Goal: Task Accomplishment & Management: Complete application form

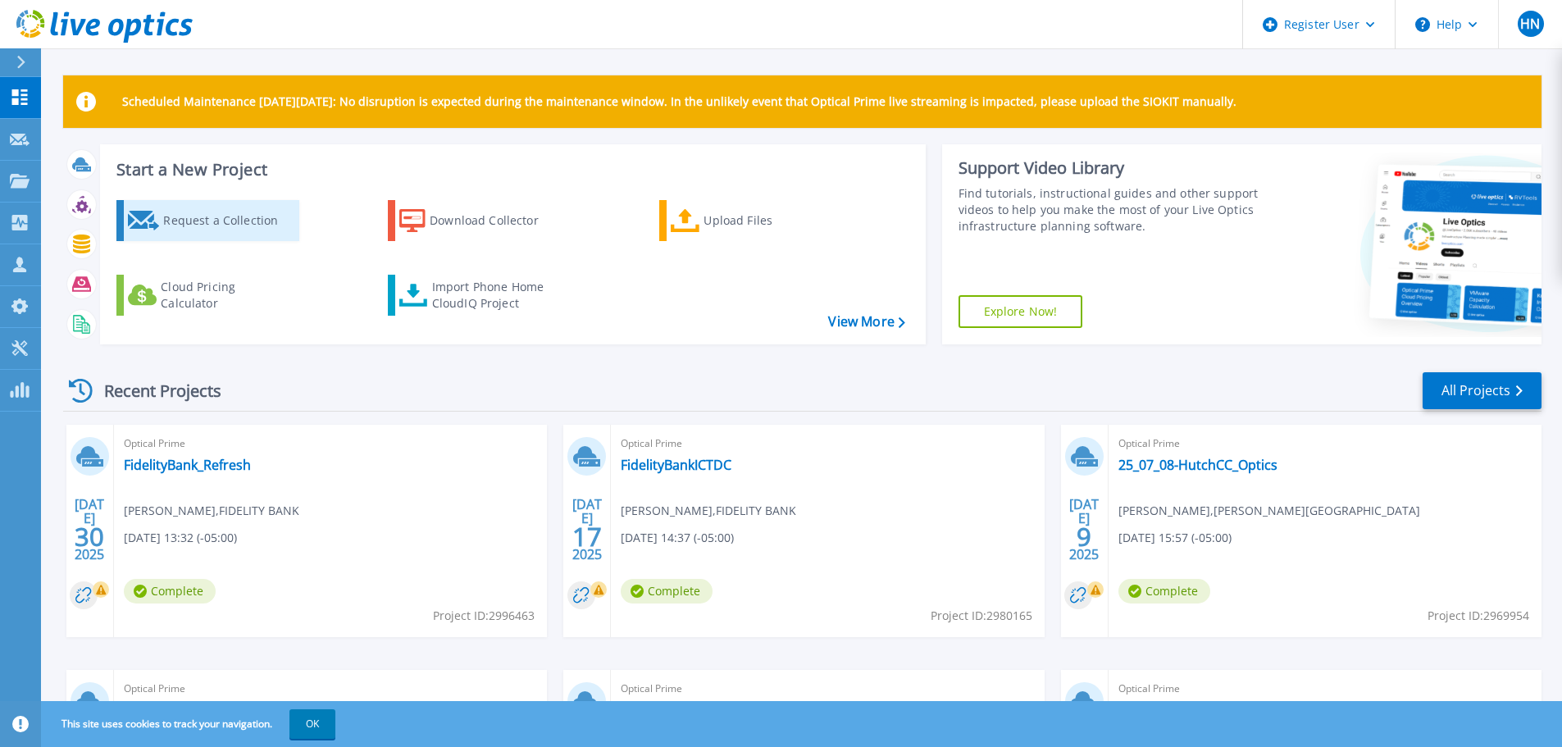
click at [148, 201] on link "Request a Collection" at bounding box center [207, 220] width 183 height 41
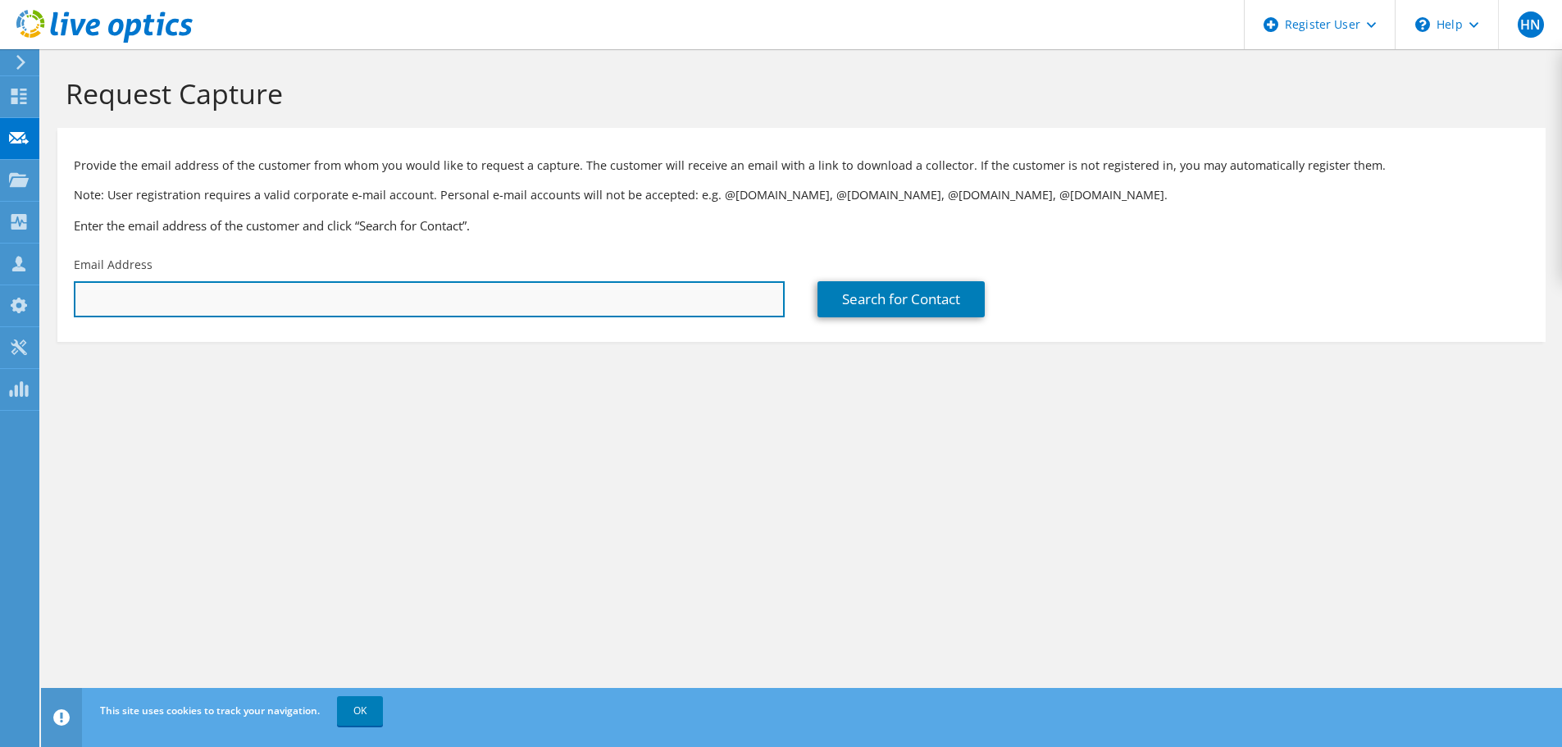
click at [177, 317] on input "text" at bounding box center [429, 299] width 711 height 36
type input "john.holter@ks.gov"
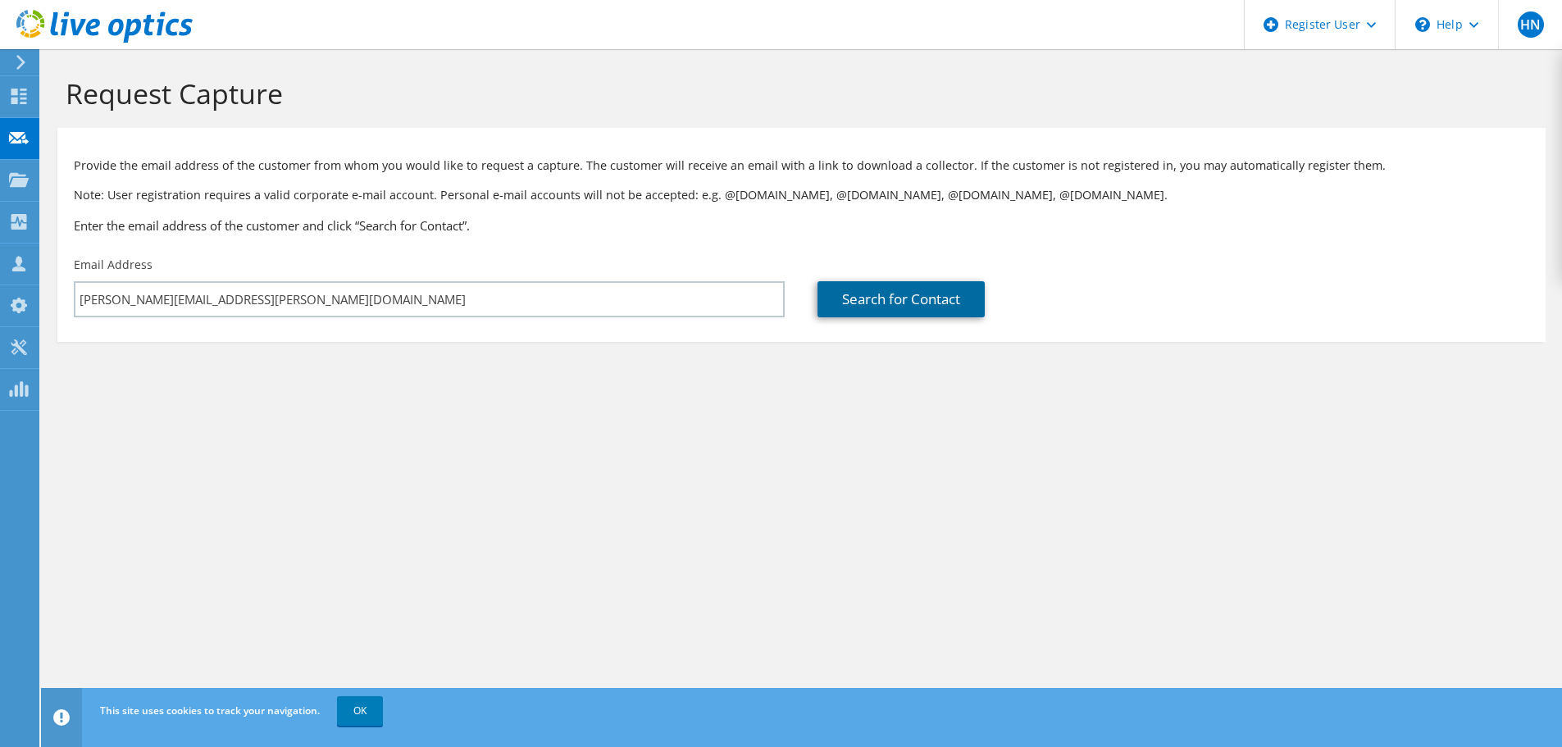
click at [897, 289] on link "Search for Contact" at bounding box center [901, 299] width 167 height 36
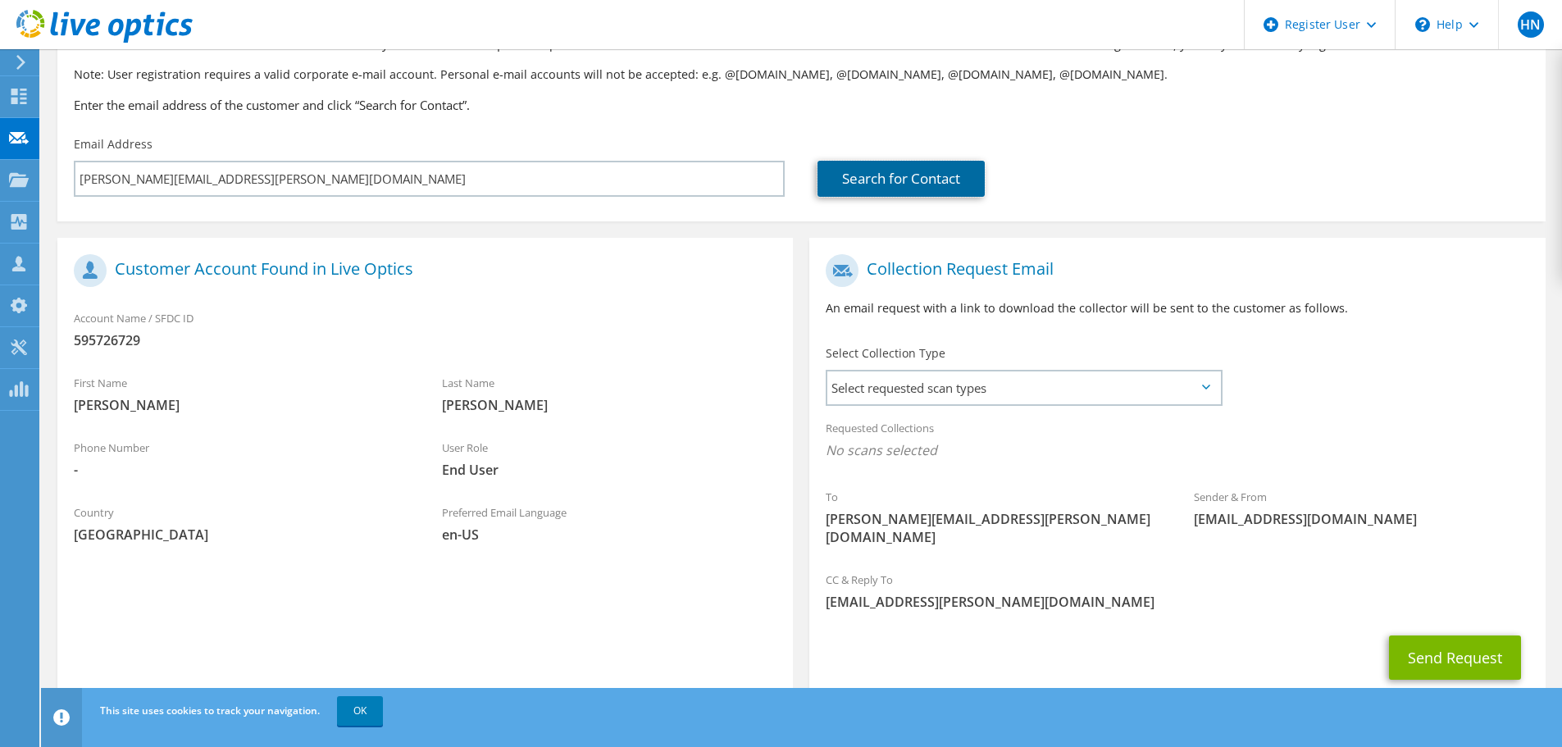
scroll to position [150, 0]
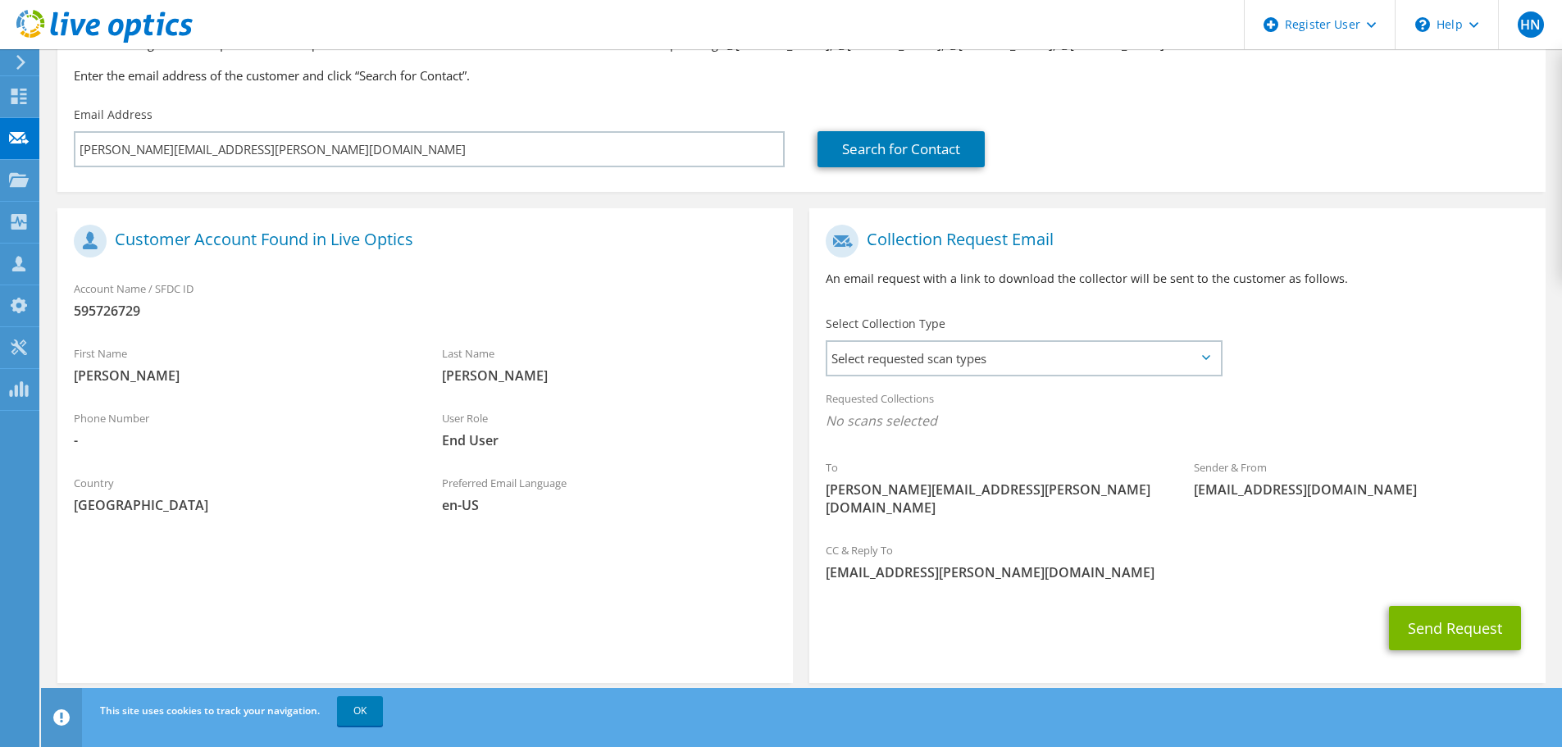
click at [996, 335] on div "Select Collection Type Select requested scan types Server Virtualization Optica…" at bounding box center [1024, 344] width 396 height 57
click at [975, 357] on span "Select requested scan types" at bounding box center [1023, 358] width 393 height 33
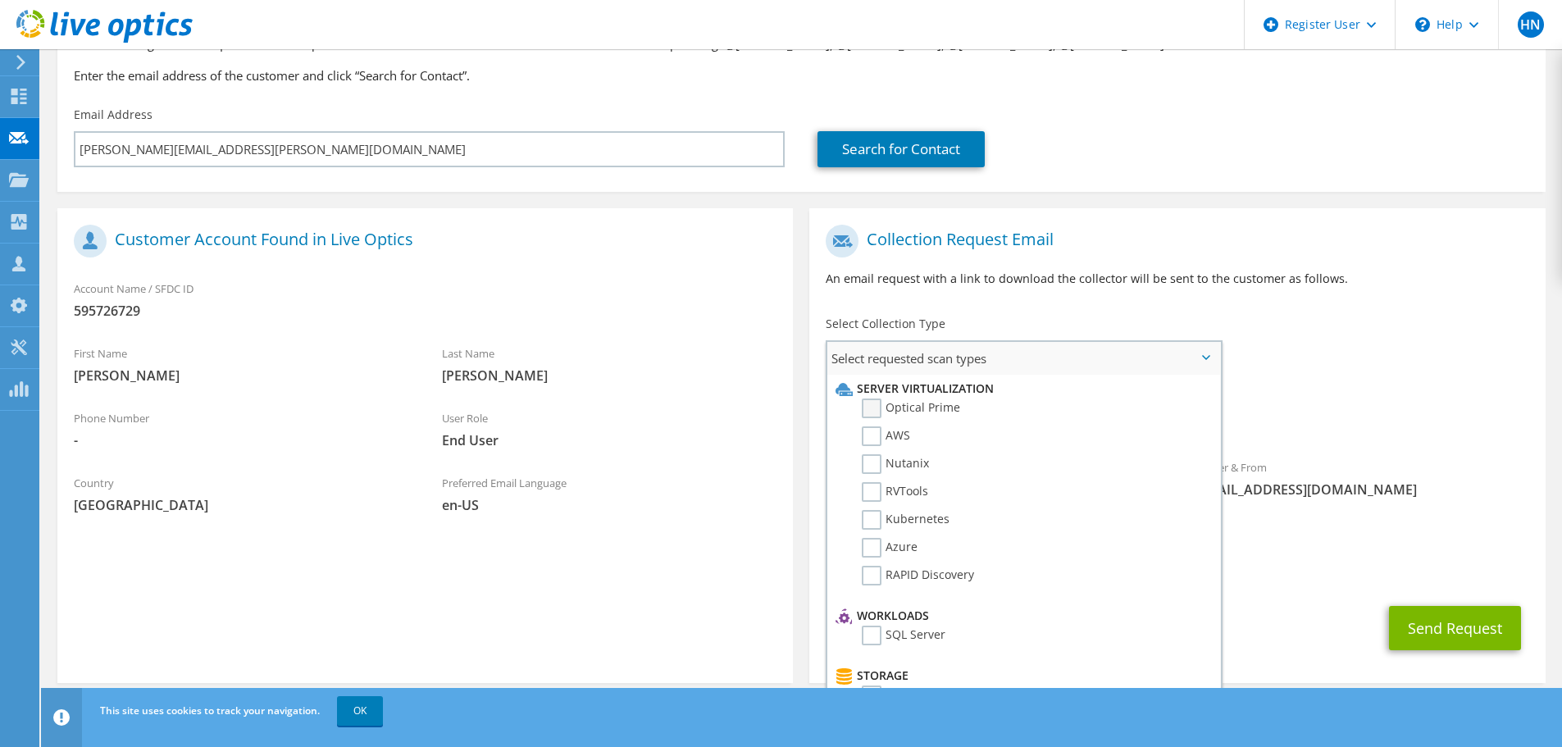
click at [955, 403] on label "Optical Prime" at bounding box center [911, 409] width 98 height 20
click at [0, 0] on input "Optical Prime" at bounding box center [0, 0] width 0 height 0
click at [1425, 353] on div "To john.holter@ks.gov Sender & From liveoptics@liveoptics.com" at bounding box center [1177, 376] width 736 height 321
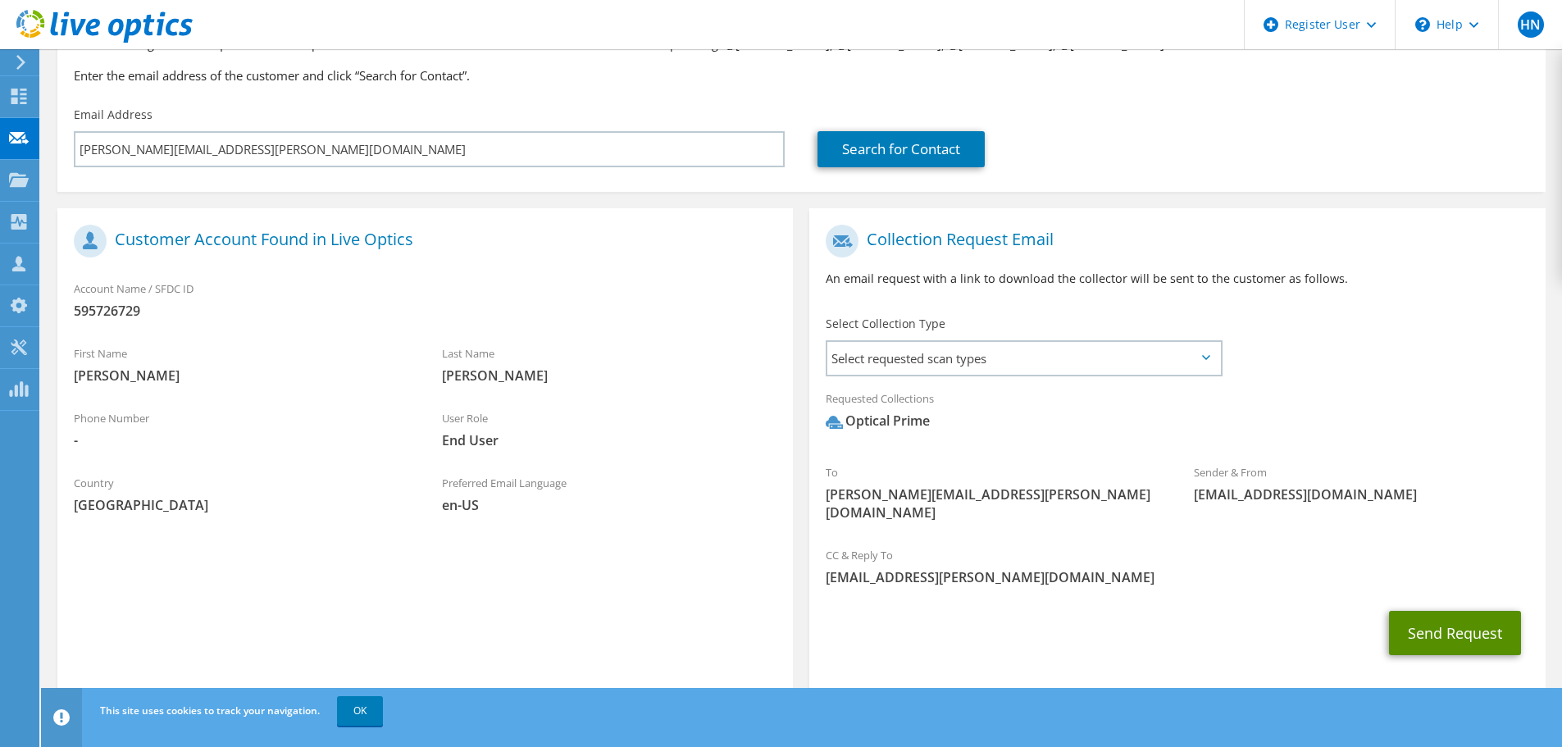
click at [1405, 611] on button "Send Request" at bounding box center [1455, 633] width 132 height 44
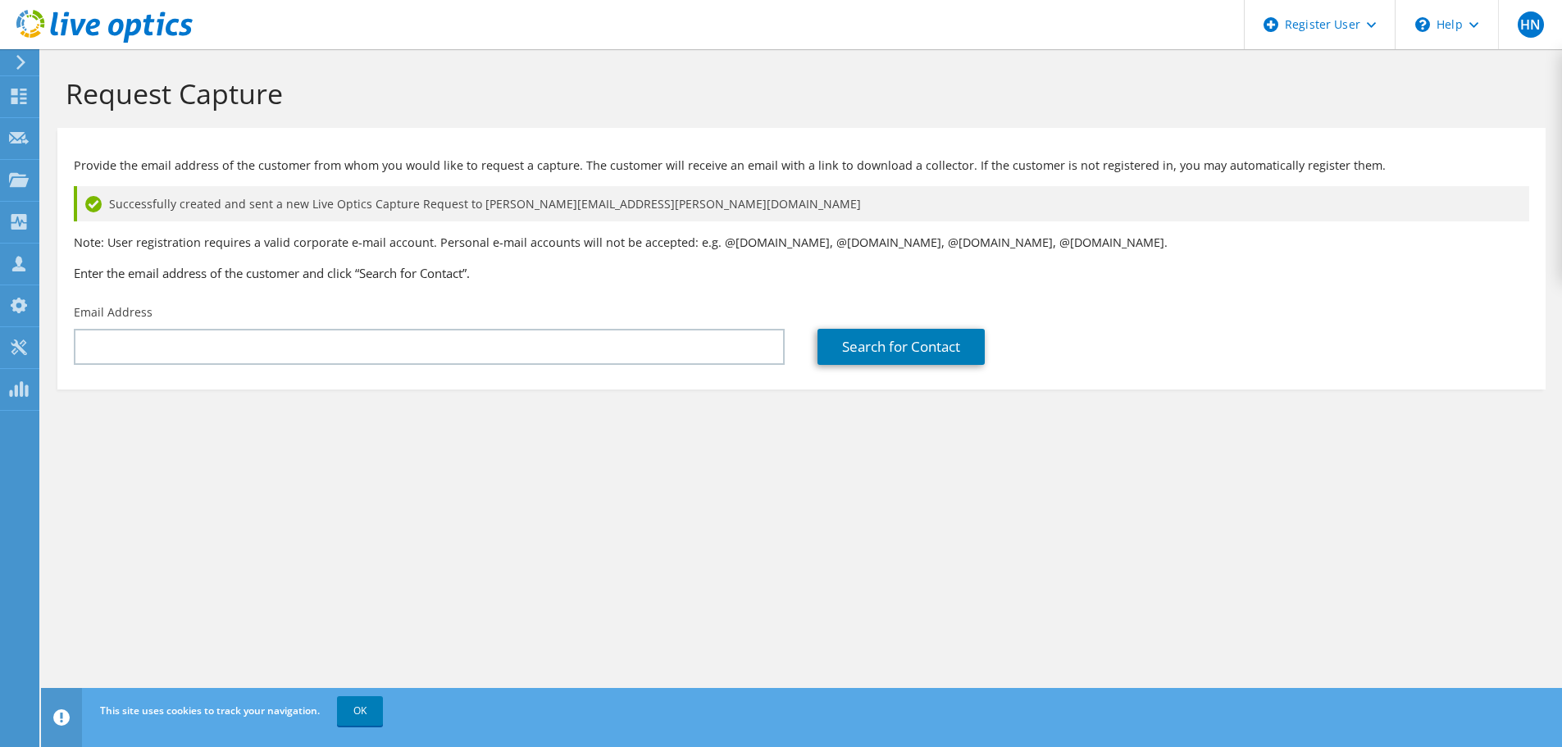
click at [857, 31] on header "HN Dell User [PERSON_NAME] [PERSON_NAME][EMAIL_ADDRESS][DOMAIN_NAME] Dell My Pr…" at bounding box center [781, 24] width 1562 height 49
